Goal: Information Seeking & Learning: Learn about a topic

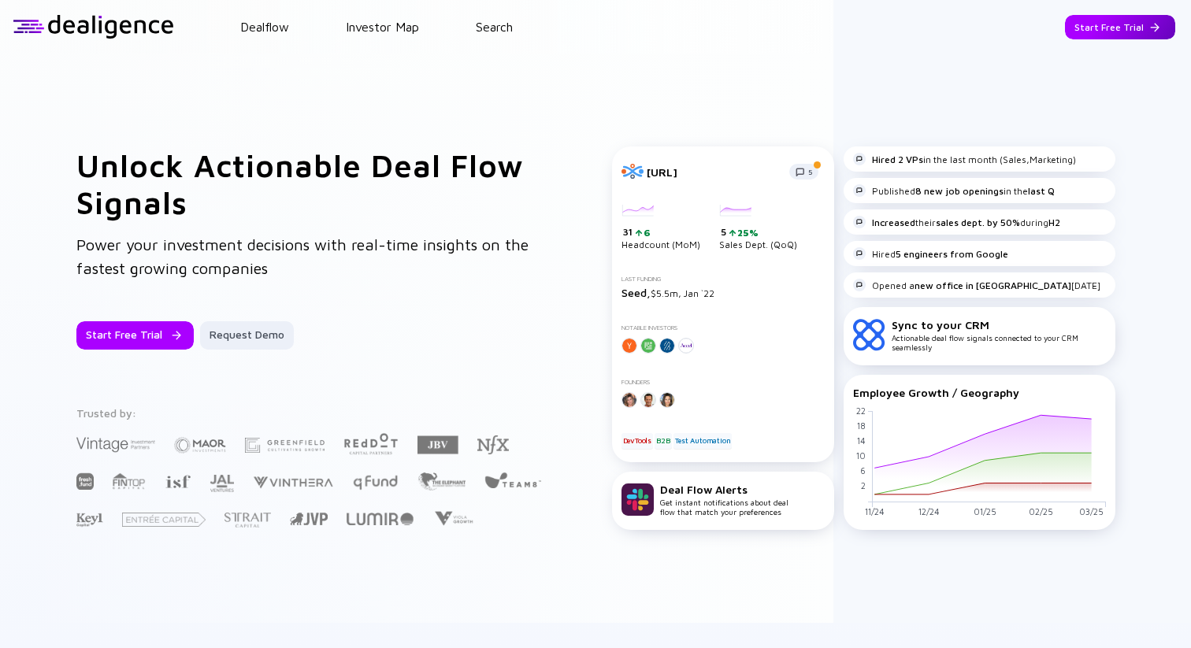
click at [1088, 35] on div "Start Free Trial" at bounding box center [1120, 27] width 110 height 24
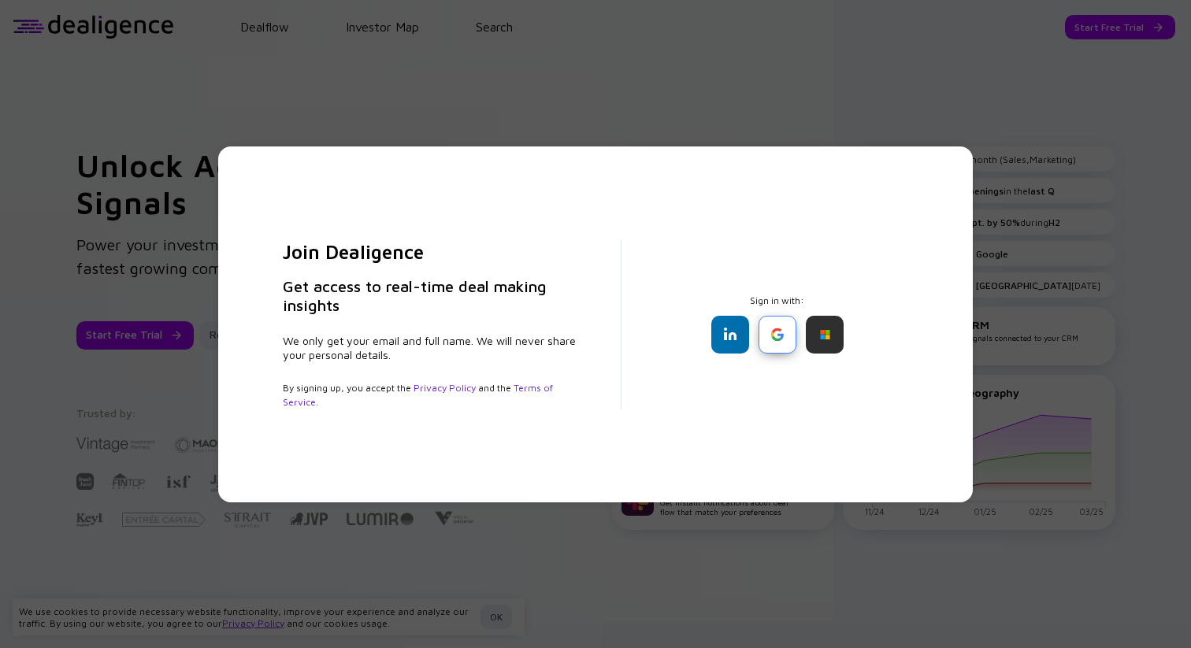
click at [788, 319] on div at bounding box center [777, 335] width 38 height 38
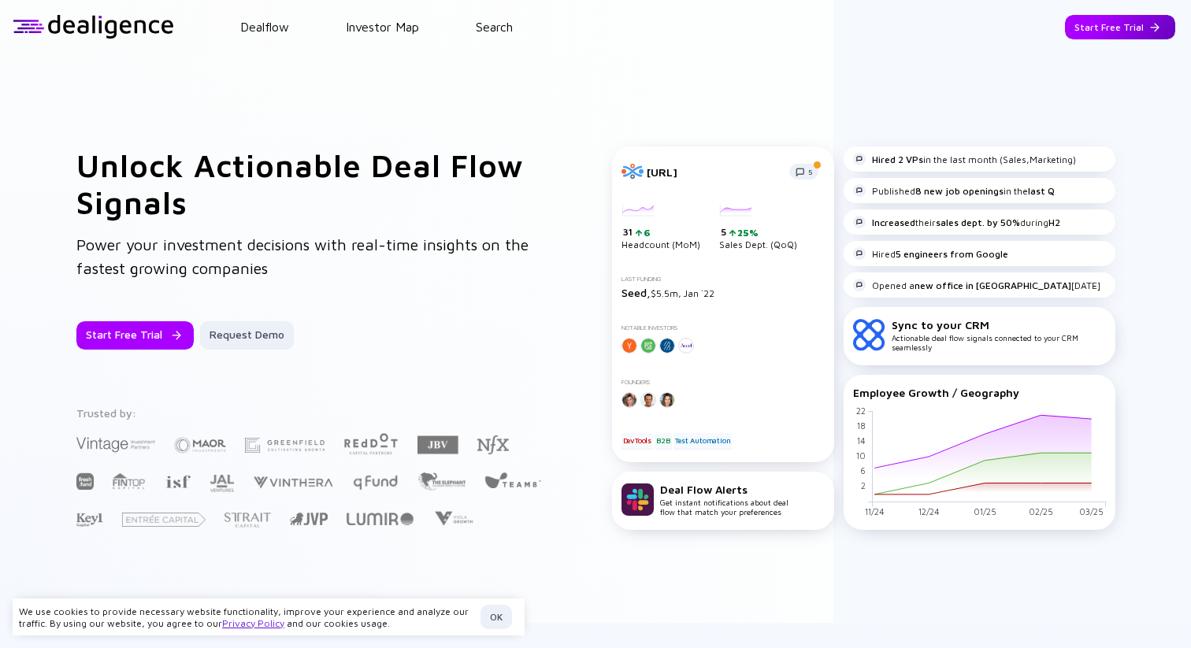
click at [1068, 31] on div "Start Free Trial" at bounding box center [1120, 27] width 110 height 24
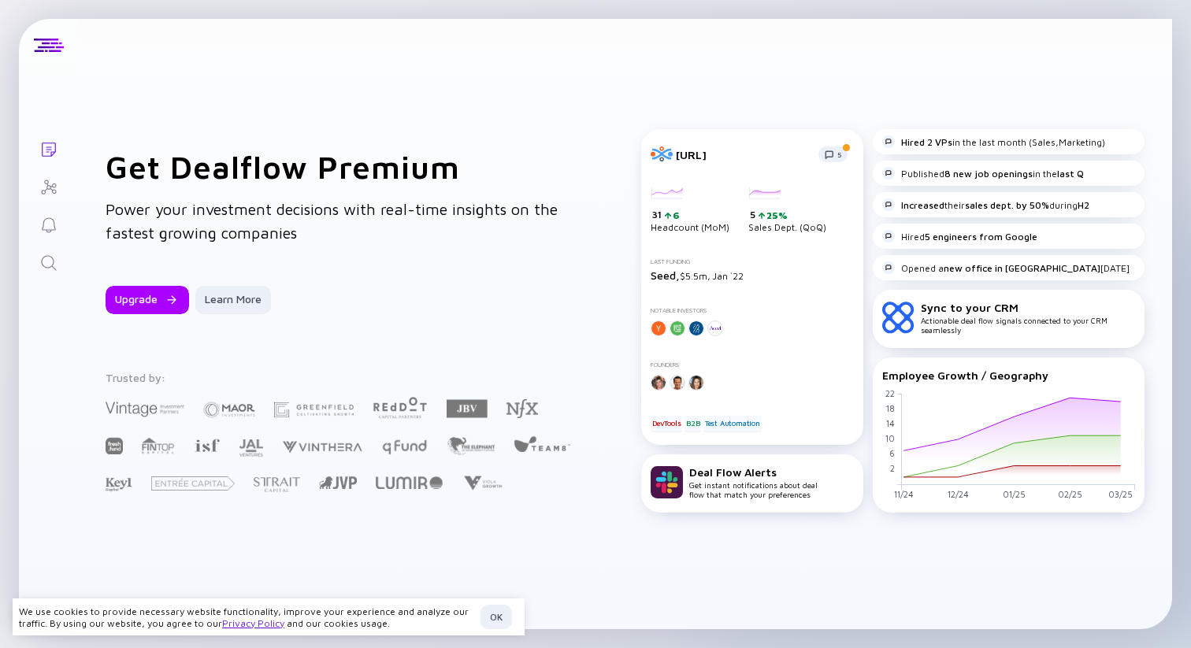
click at [39, 261] on icon "Search" at bounding box center [48, 263] width 19 height 19
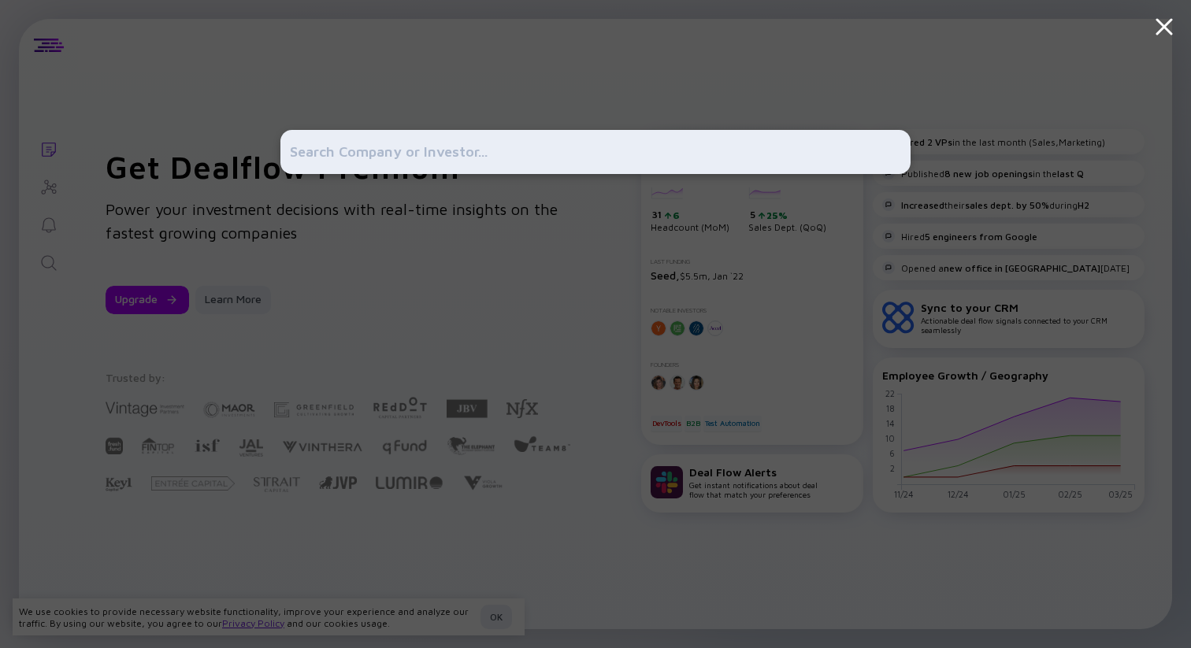
click at [369, 152] on input "text" at bounding box center [595, 152] width 611 height 28
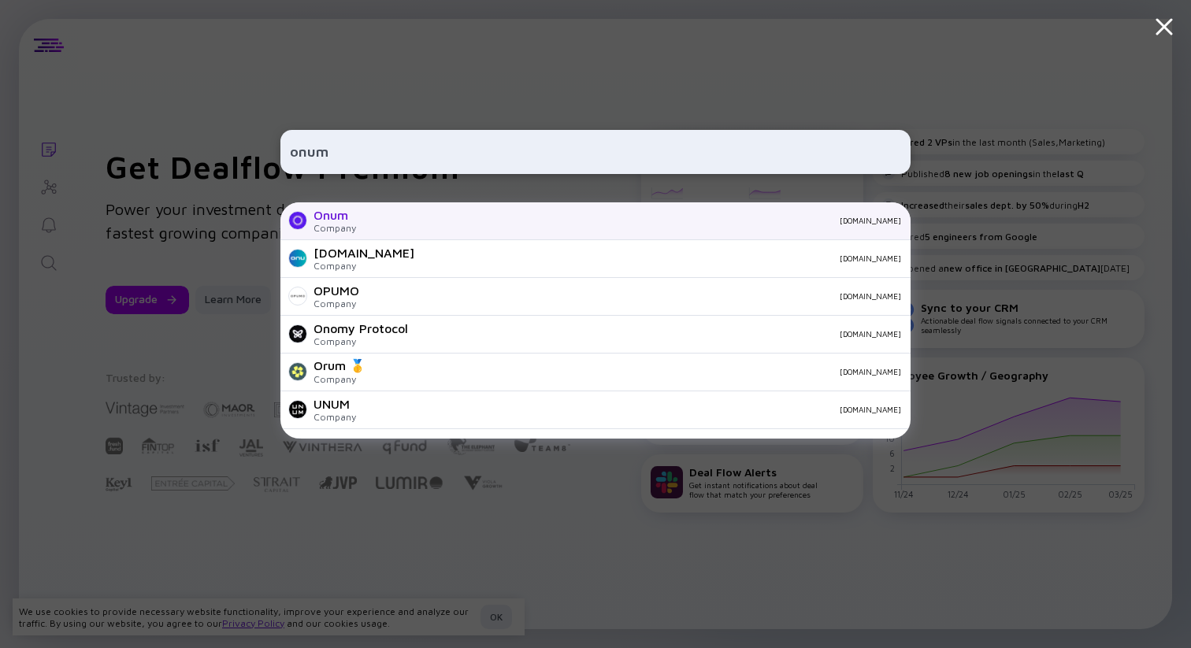
type input "onum"
click at [356, 224] on div "Onum Company [DOMAIN_NAME]" at bounding box center [595, 221] width 630 height 38
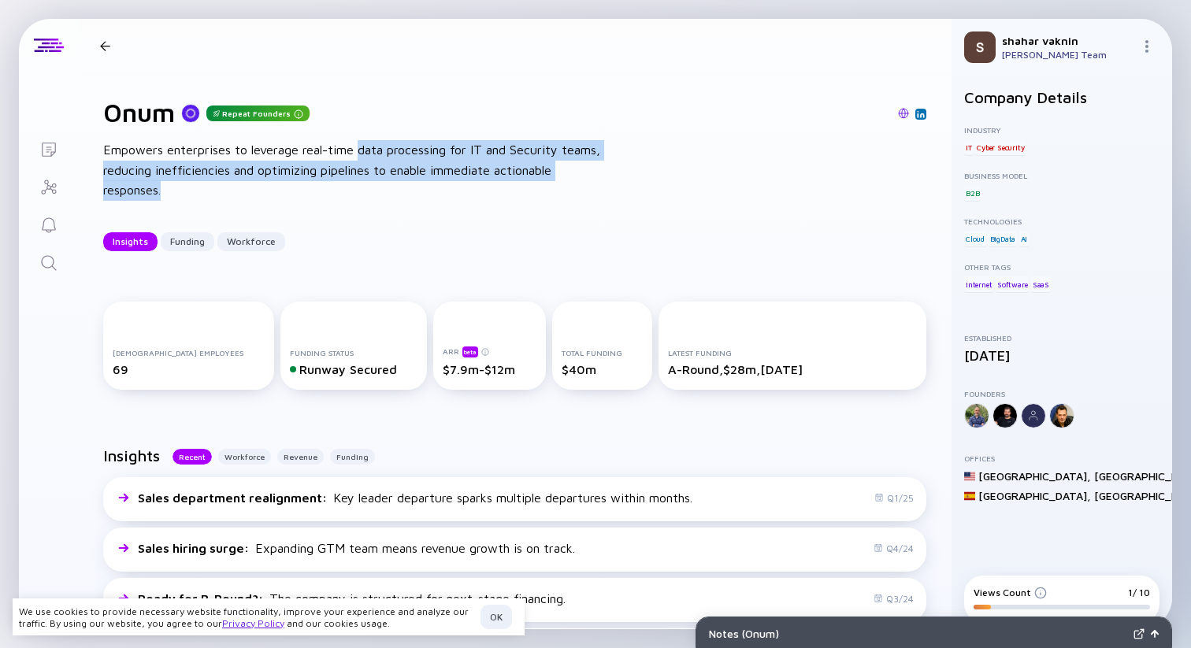
drag, startPoint x: 391, startPoint y: 153, endPoint x: 513, endPoint y: 195, distance: 129.0
click at [508, 193] on div "Empowers enterprises to leverage real-time data processing for IT and Security …" at bounding box center [355, 170] width 504 height 61
click at [524, 148] on div "Empowers enterprises to leverage real-time data processing for IT and Security …" at bounding box center [355, 170] width 504 height 61
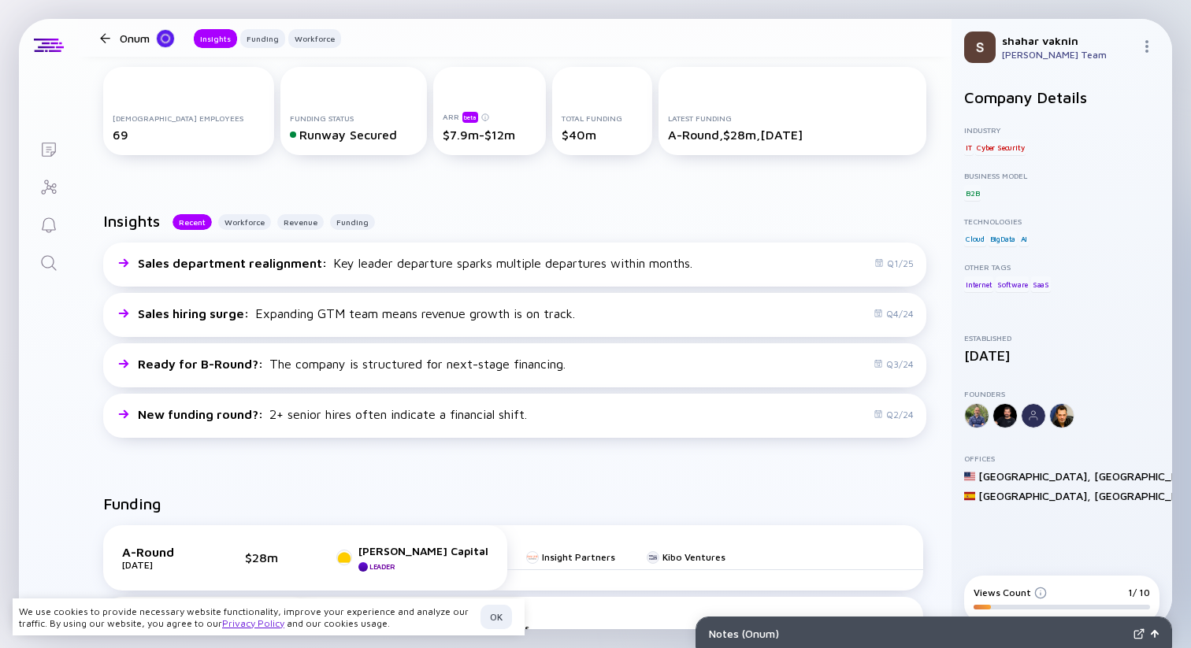
scroll to position [238, 0]
